Goal: Information Seeking & Learning: Learn about a topic

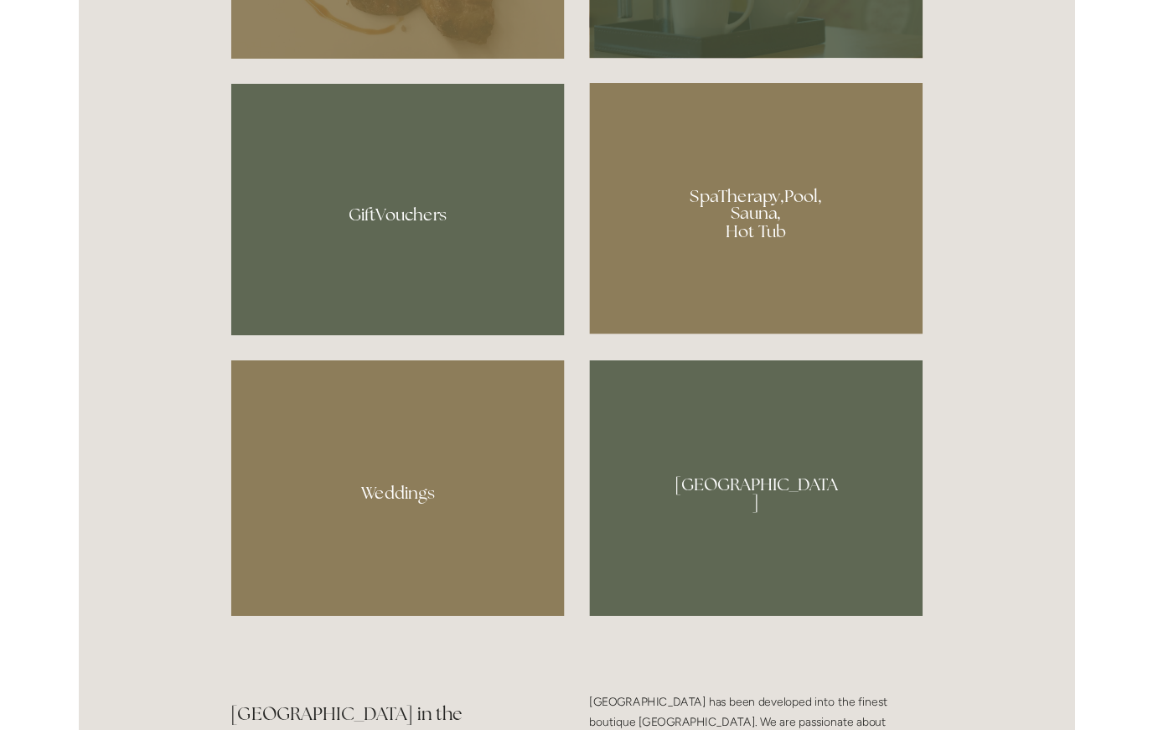
scroll to position [1435, 0]
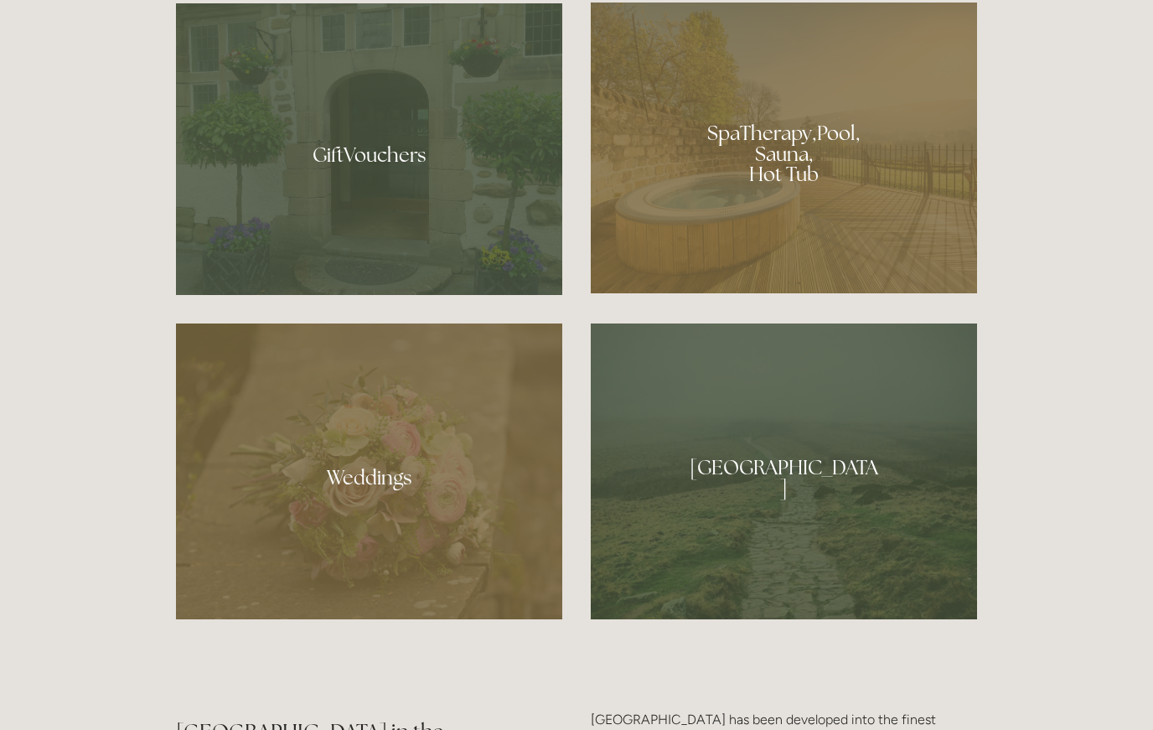
click at [841, 260] on div at bounding box center [784, 148] width 386 height 291
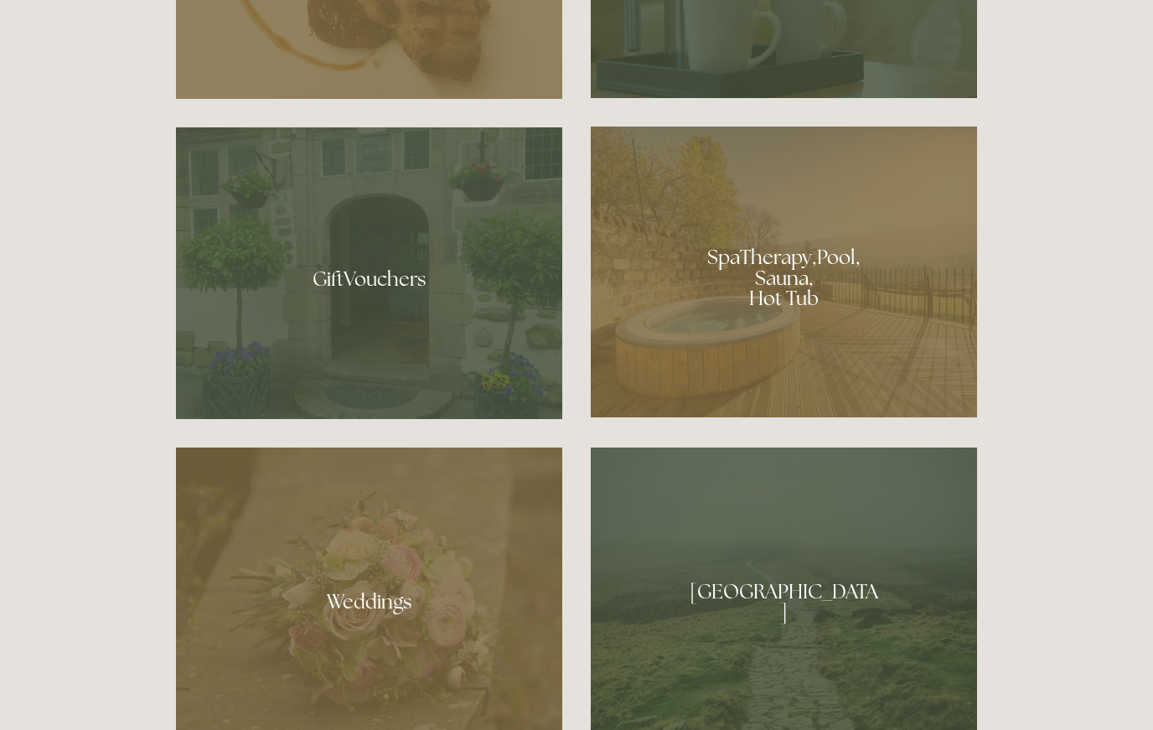
scroll to position [1303, 0]
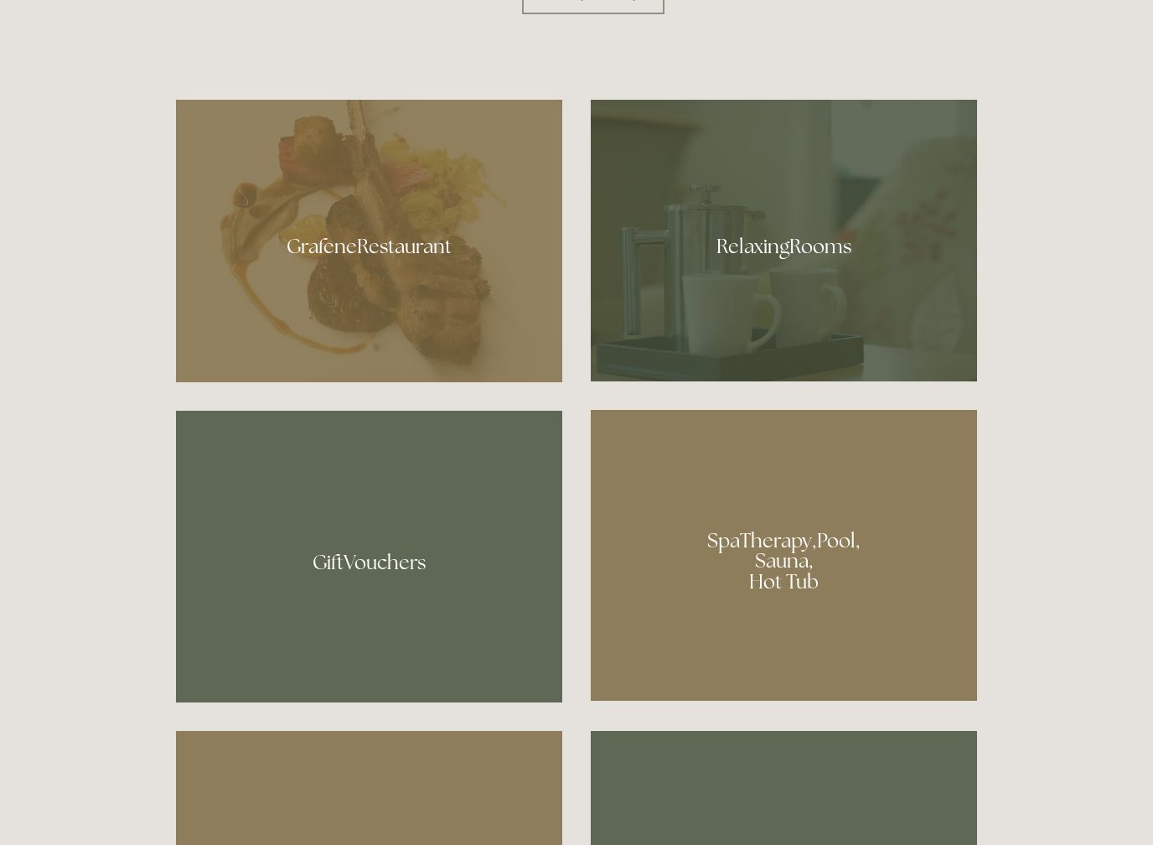
scroll to position [1134, 0]
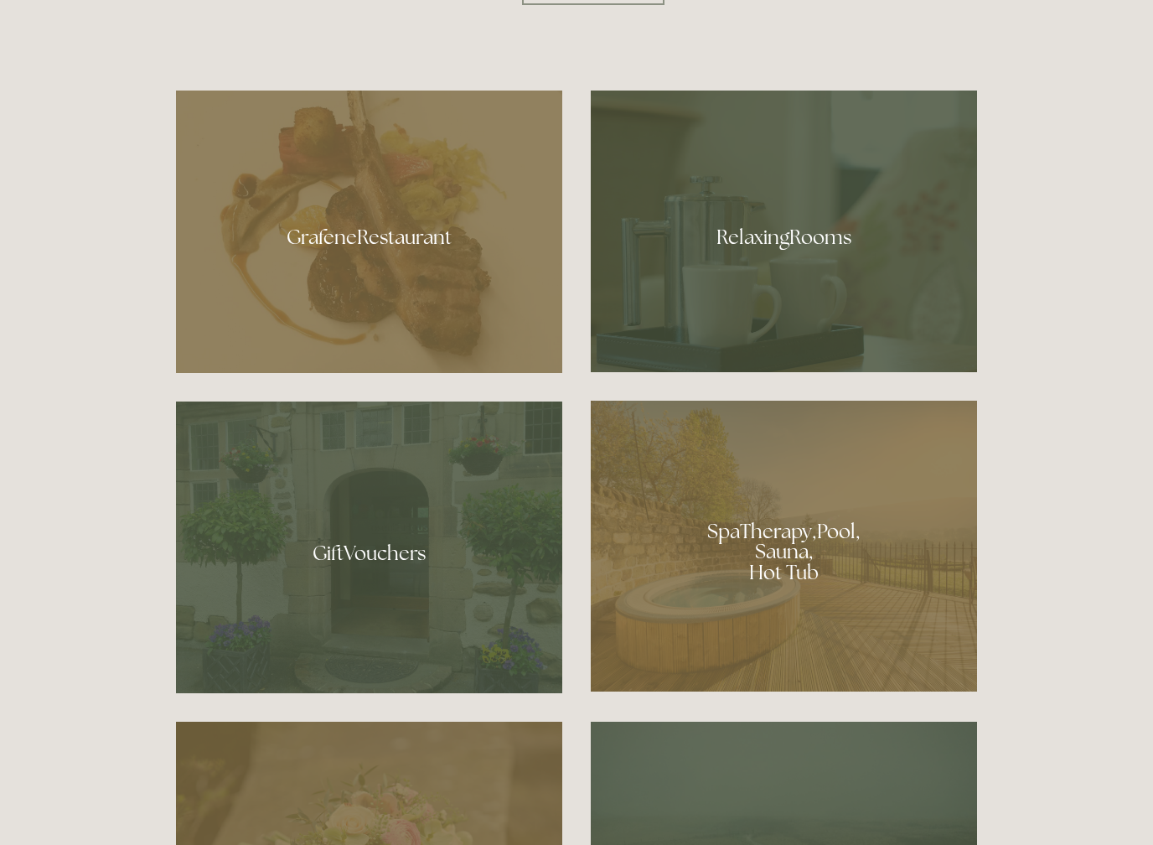
click at [339, 246] on div at bounding box center [369, 232] width 386 height 282
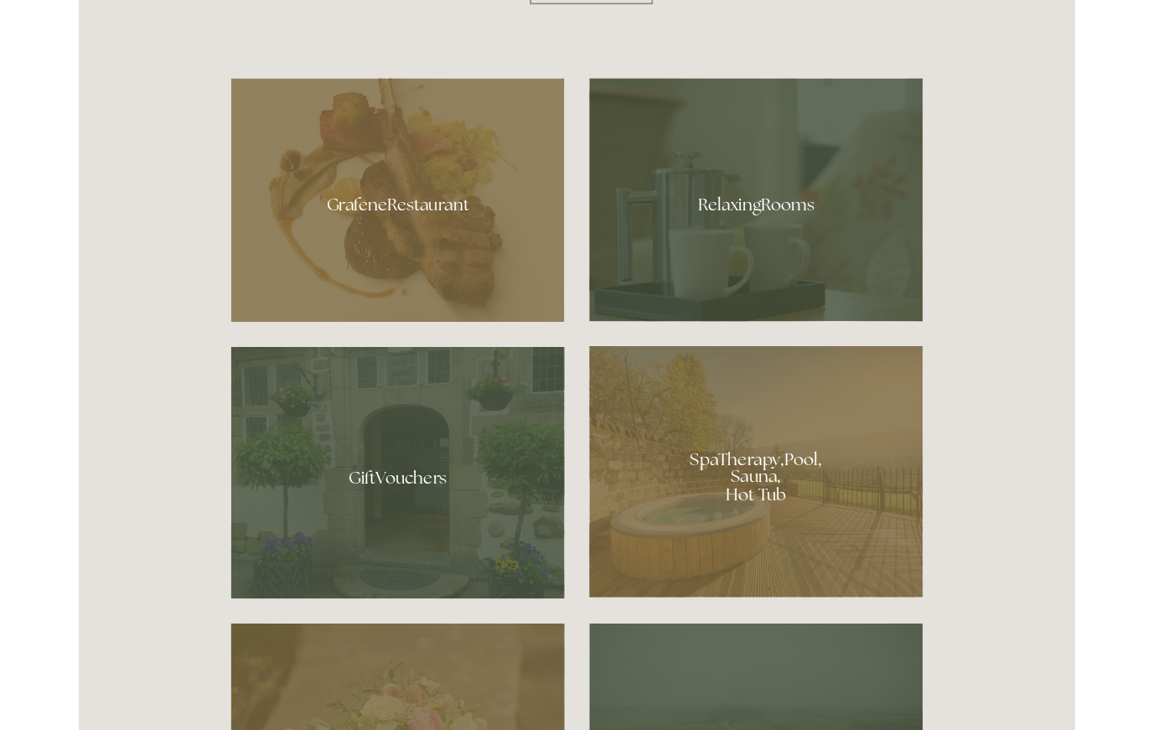
scroll to position [1182, 0]
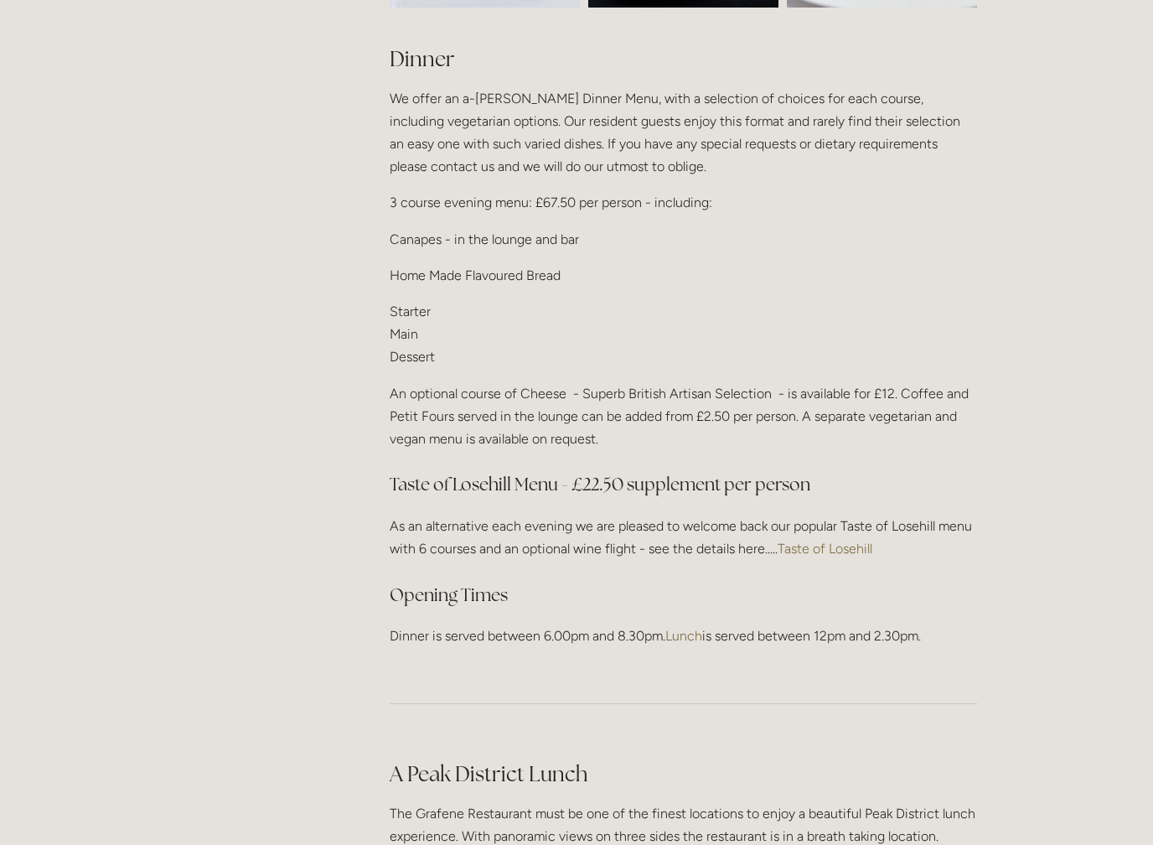
scroll to position [2058, 0]
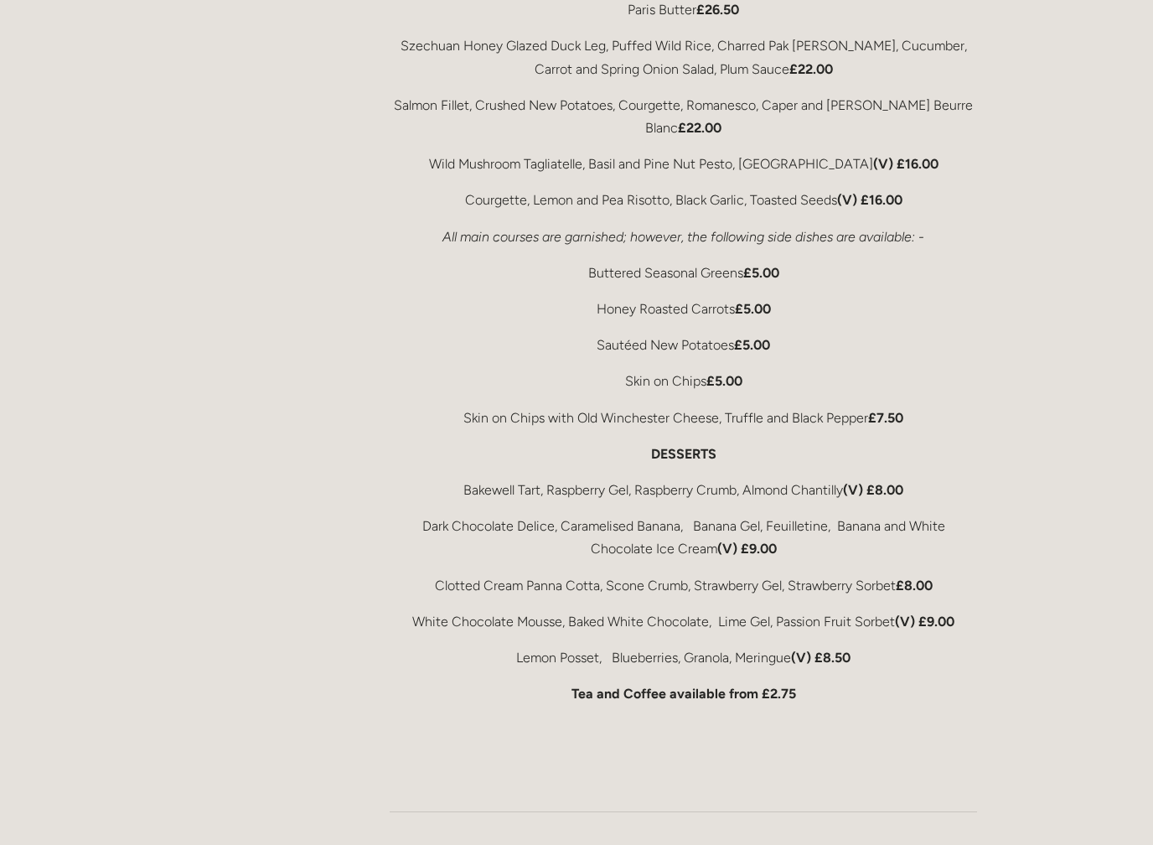
scroll to position [3253, 0]
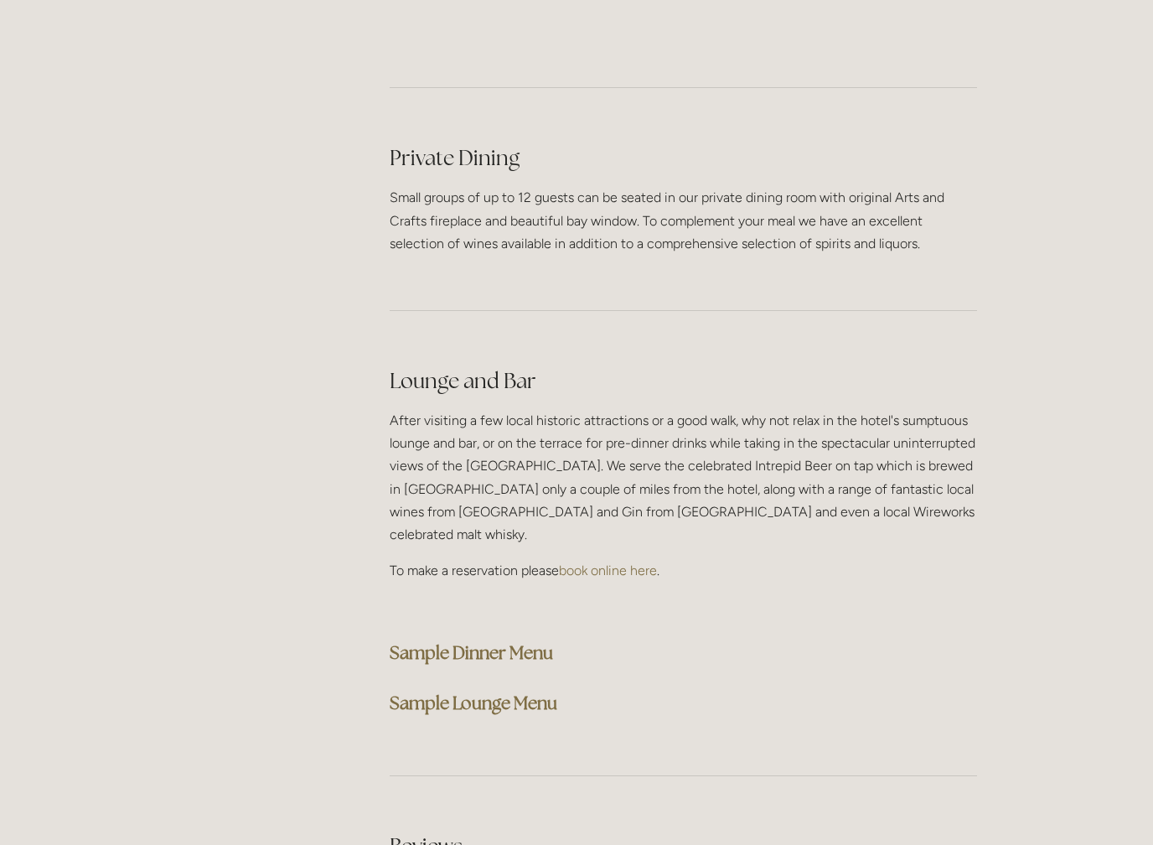
scroll to position [4023, 0]
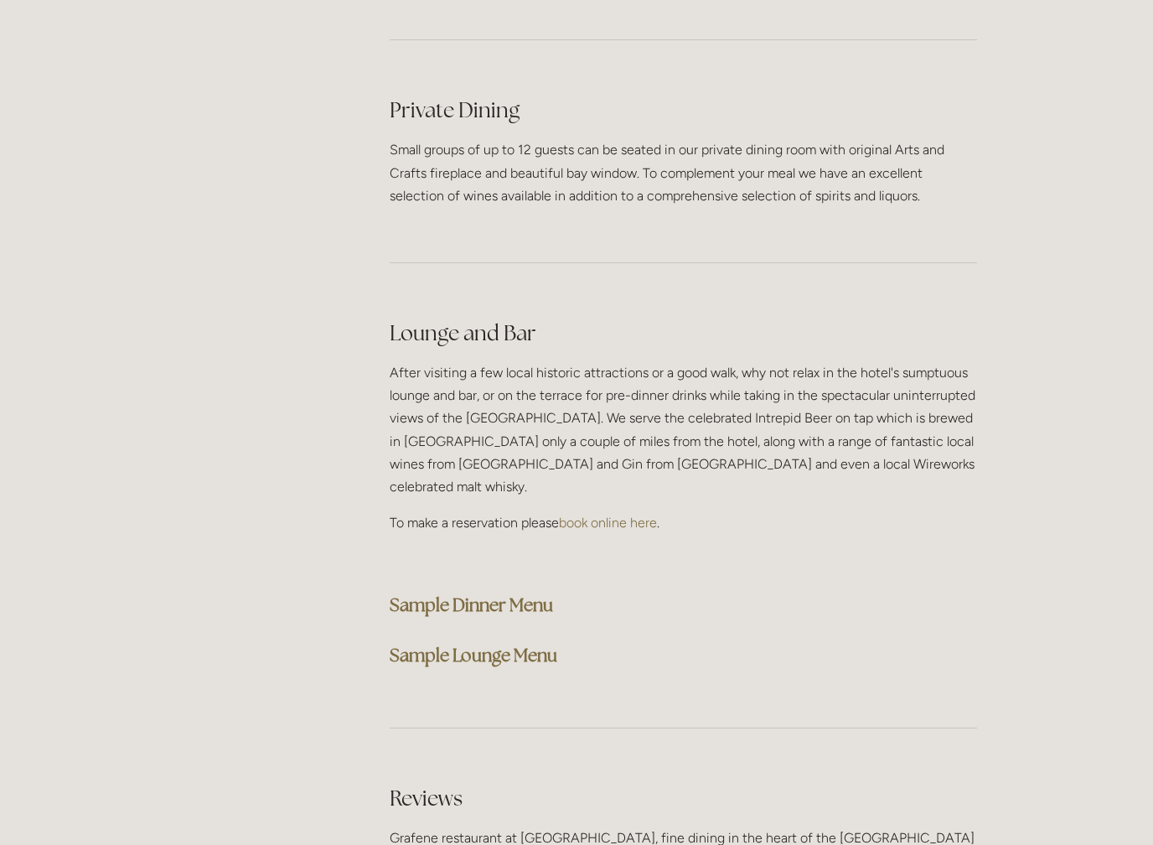
click at [511, 594] on strong "Sample Dinner Menu" at bounding box center [471, 605] width 163 height 23
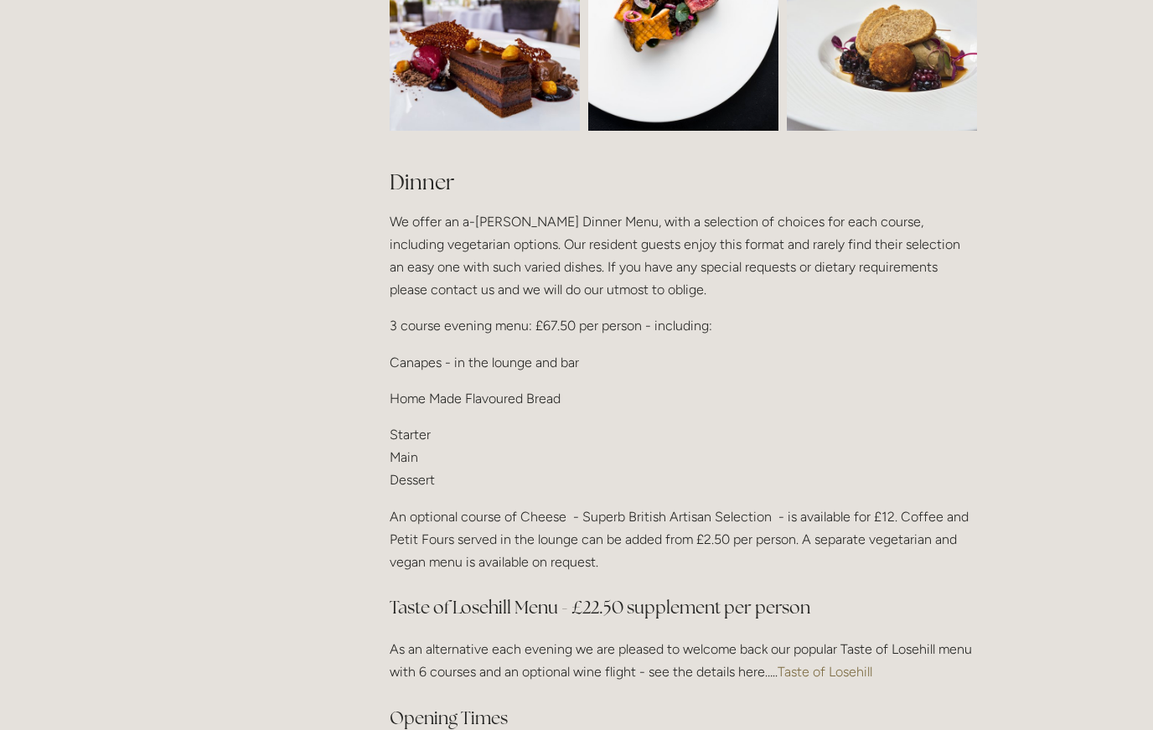
scroll to position [1927, 0]
